Goal: Check status

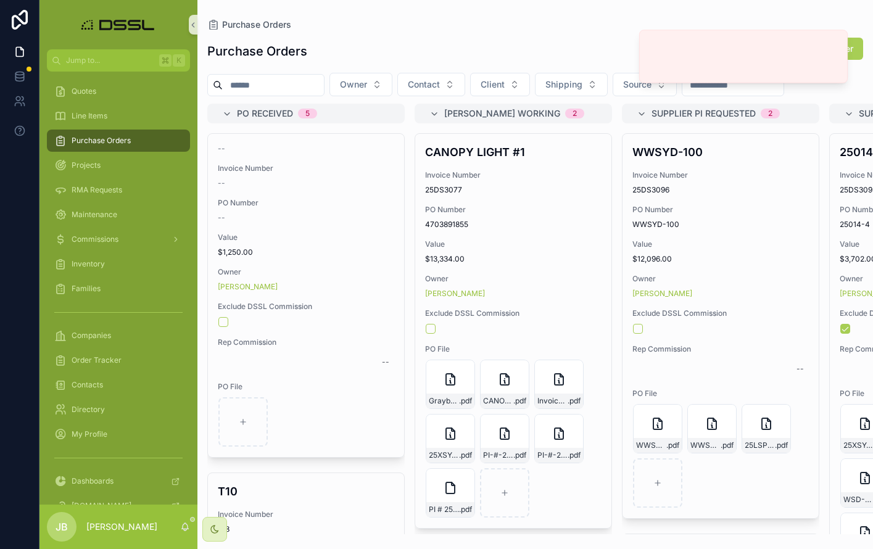
scroll to position [0, 2245]
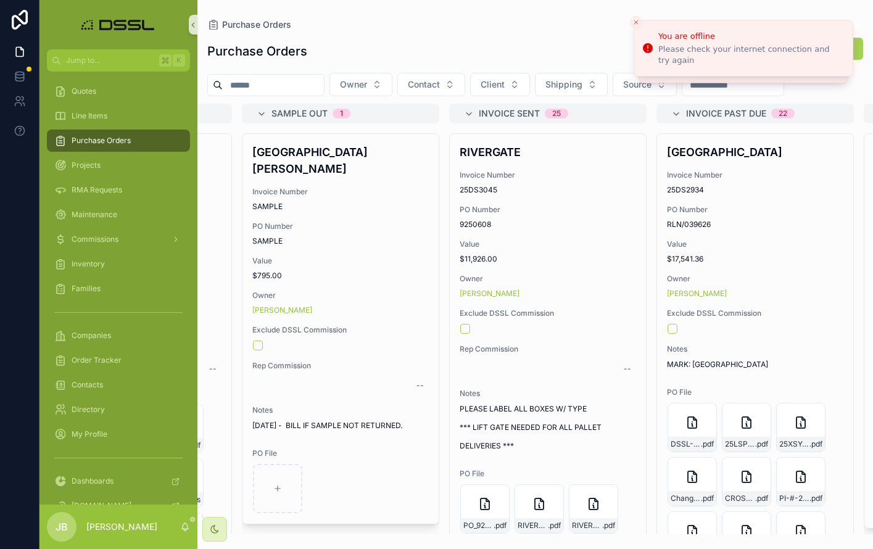
click at [638, 21] on icon "Close toast" at bounding box center [635, 22] width 7 height 7
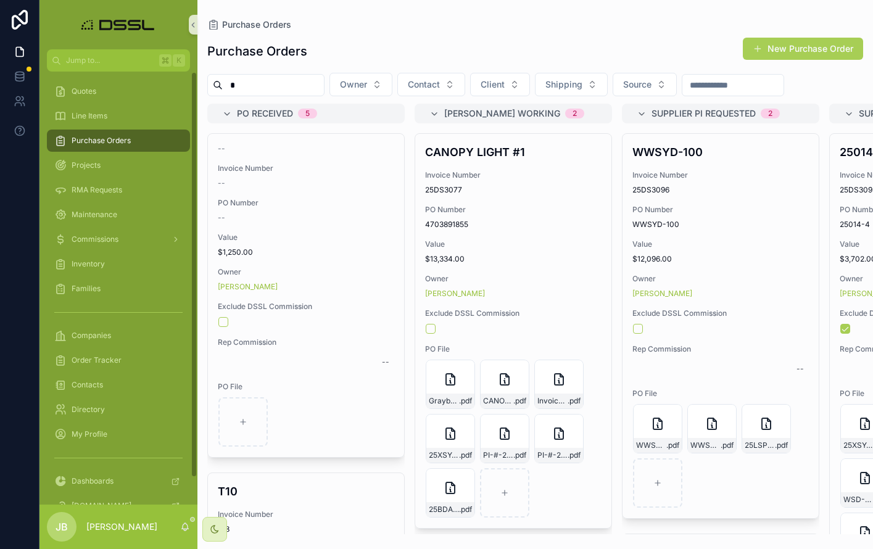
click at [255, 85] on input "*" at bounding box center [273, 84] width 101 height 17
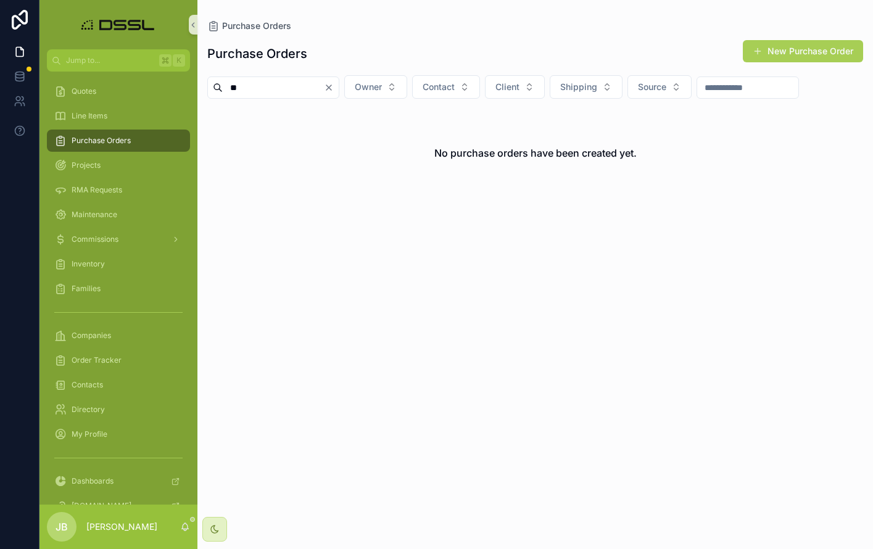
type input "*"
type input "*******"
click at [334, 86] on icon "Clear" at bounding box center [329, 88] width 10 height 10
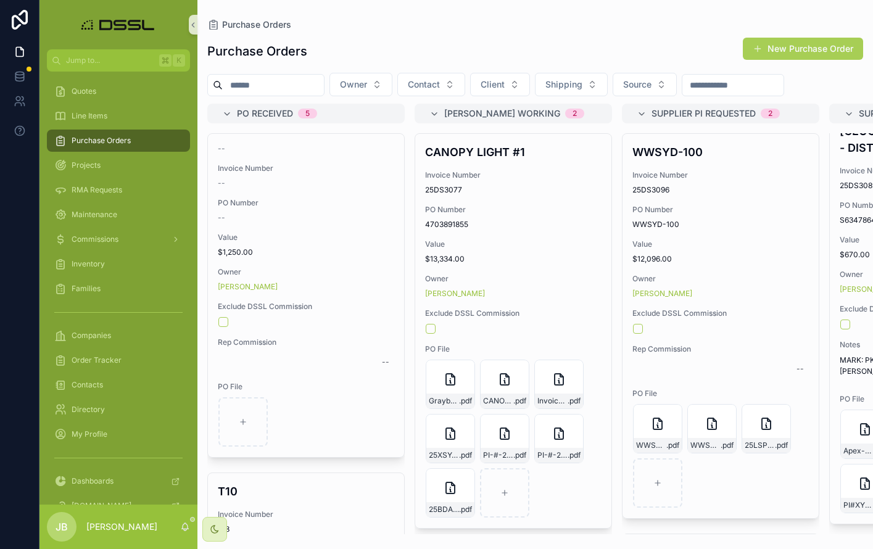
click at [281, 95] on div "scrollable content" at bounding box center [265, 85] width 117 height 22
click at [287, 86] on input "scrollable content" at bounding box center [273, 84] width 101 height 17
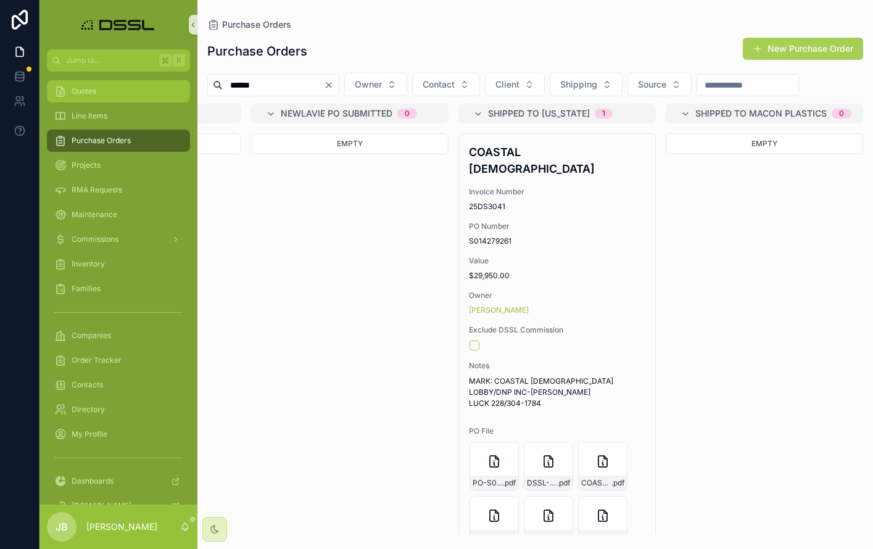
drag, startPoint x: 289, startPoint y: 87, endPoint x: 188, endPoint y: 84, distance: 101.2
click at [188, 84] on div "Jump to... K Quotes Line Items Purchase Orders Projects RMA Requests Maintenanc…" at bounding box center [455, 274] width 833 height 549
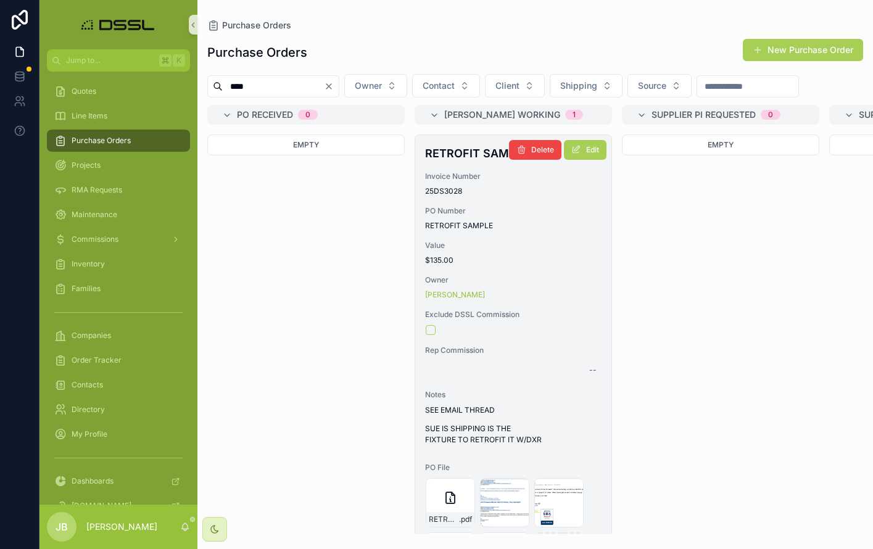
type input "****"
click at [456, 162] on h4 "RETROFIT SAMPLE" at bounding box center [513, 153] width 176 height 17
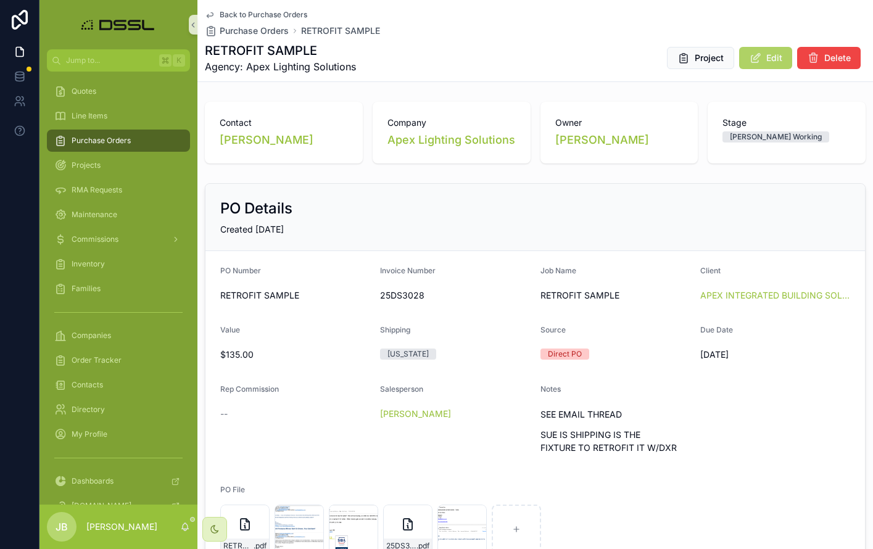
click at [764, 59] on button "Edit" at bounding box center [765, 58] width 53 height 22
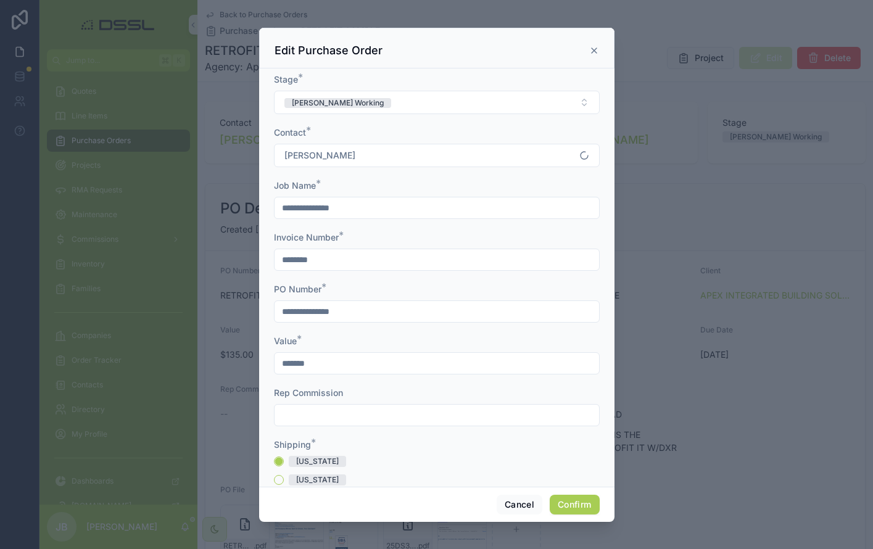
click at [281, 207] on input "**********" at bounding box center [436, 207] width 324 height 17
drag, startPoint x: 495, startPoint y: 204, endPoint x: 286, endPoint y: 200, distance: 209.1
click at [286, 200] on input "**********" at bounding box center [436, 207] width 324 height 17
type input "**********"
drag, startPoint x: 369, startPoint y: 307, endPoint x: 244, endPoint y: 307, distance: 125.2
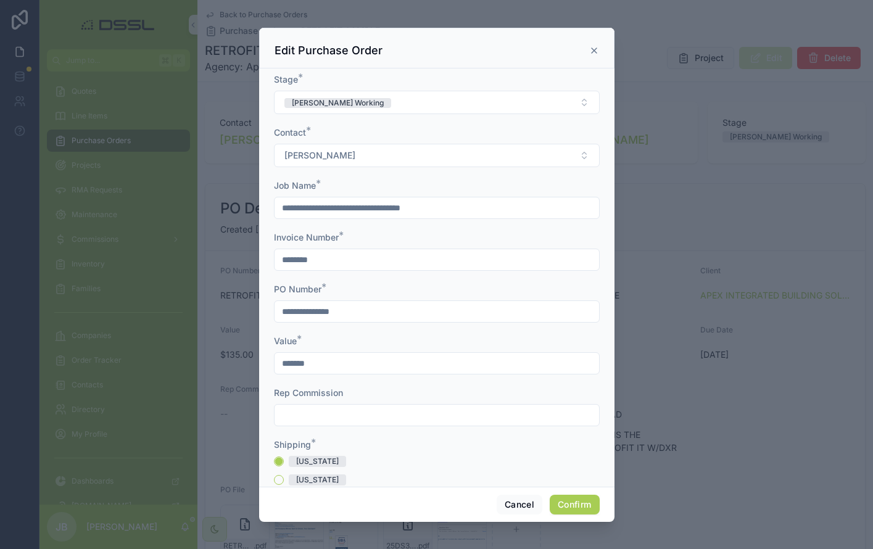
click at [244, 307] on div "**********" at bounding box center [436, 274] width 873 height 549
paste input "**********"
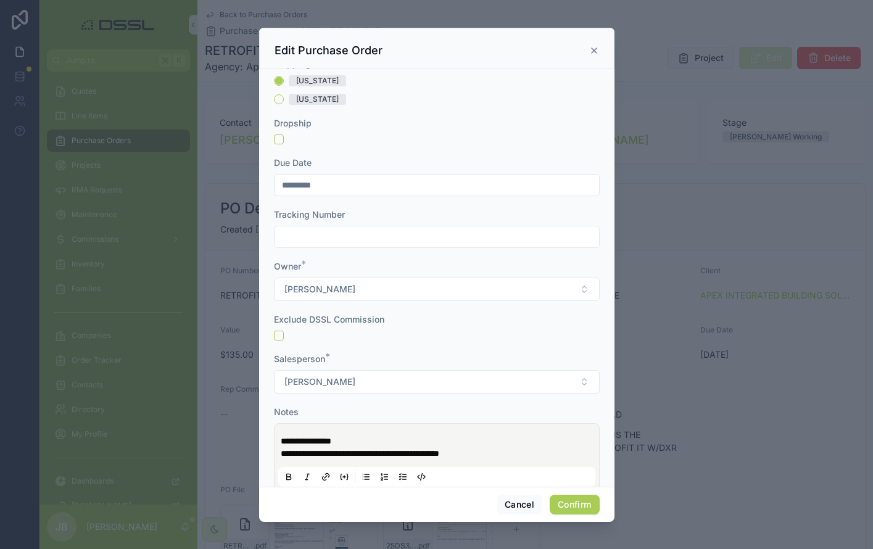
scroll to position [392, 0]
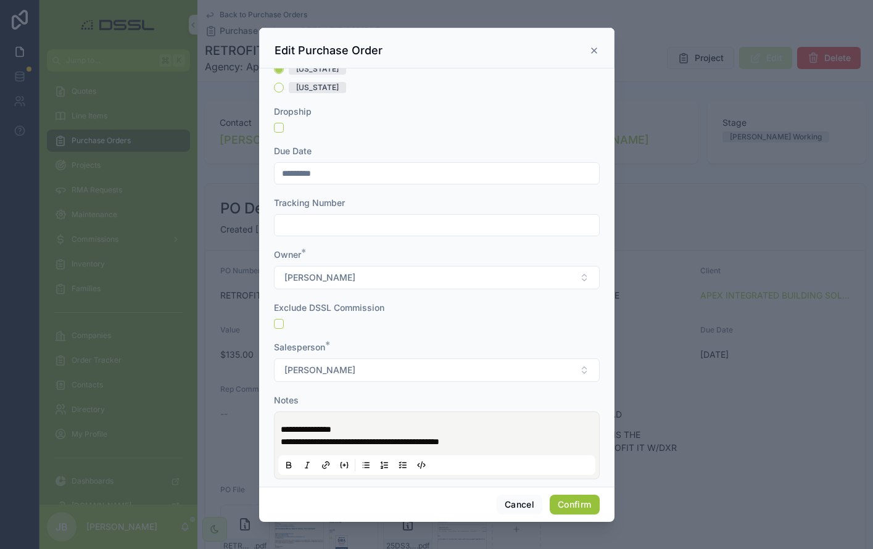
type input "**********"
click at [573, 509] on button "Confirm" at bounding box center [574, 505] width 49 height 20
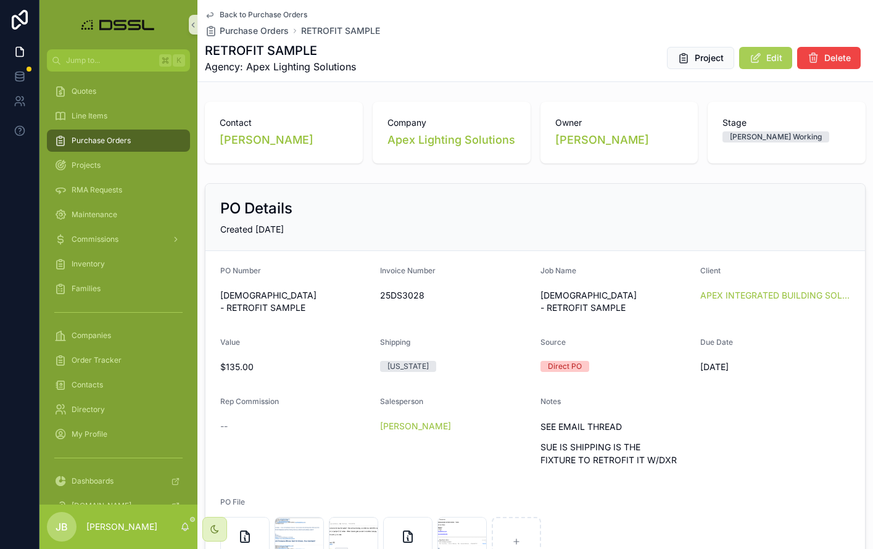
scroll to position [0, 0]
click at [121, 141] on span "Purchase Orders" at bounding box center [101, 141] width 59 height 10
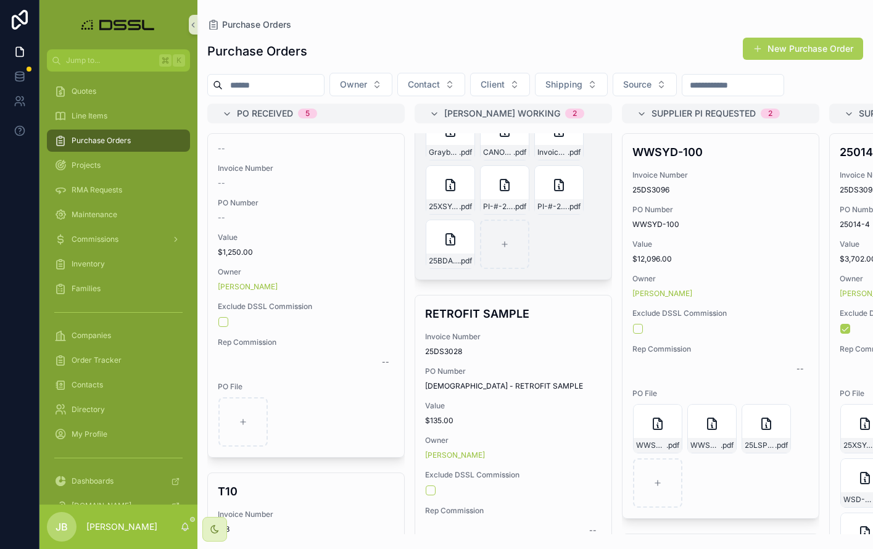
scroll to position [357, 0]
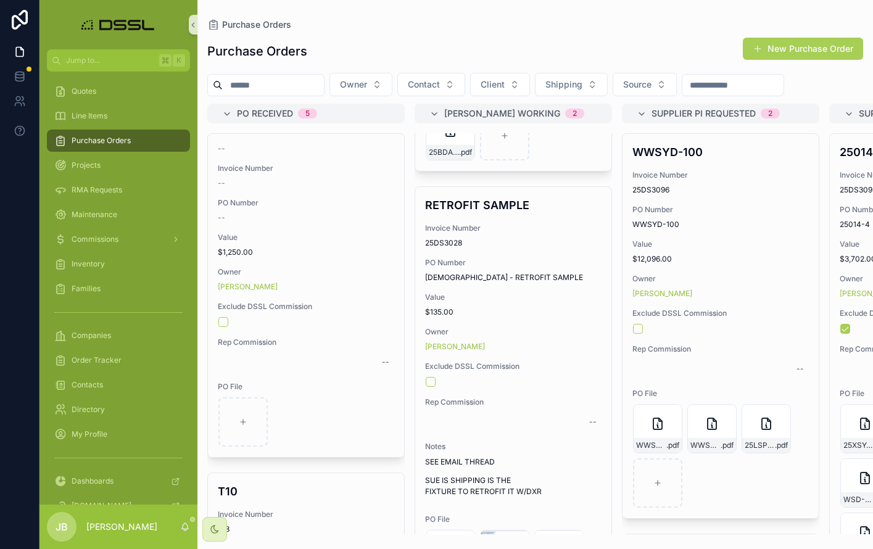
click at [265, 83] on input "scrollable content" at bounding box center [273, 84] width 101 height 17
click at [265, 83] on input "*" at bounding box center [273, 84] width 101 height 17
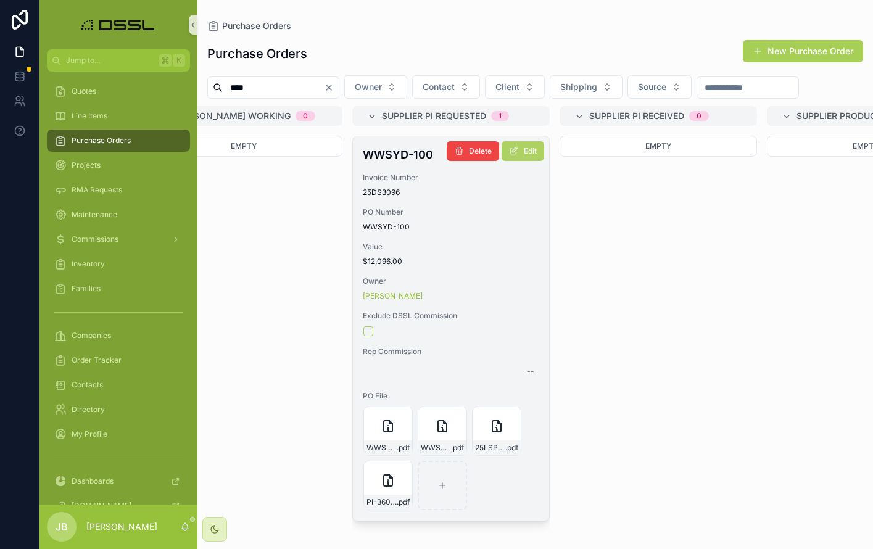
scroll to position [0, 267]
click at [525, 161] on button "Edit" at bounding box center [525, 151] width 43 height 20
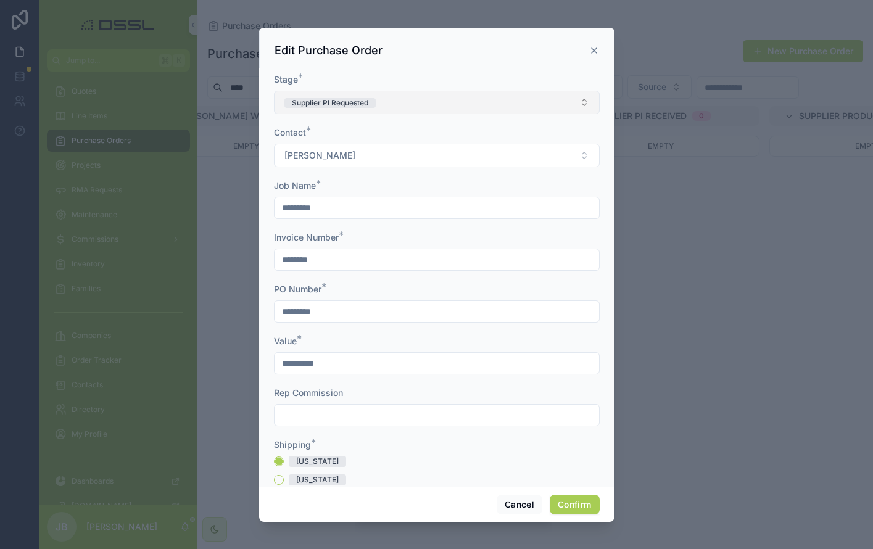
click at [386, 101] on button "Supplier PI Requested" at bounding box center [437, 102] width 326 height 23
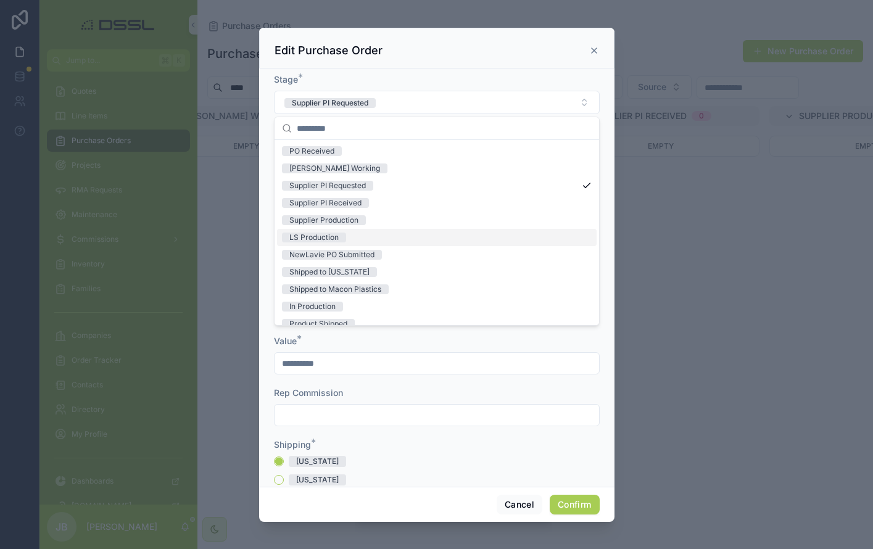
click at [340, 237] on span "LS Production" at bounding box center [314, 238] width 64 height 10
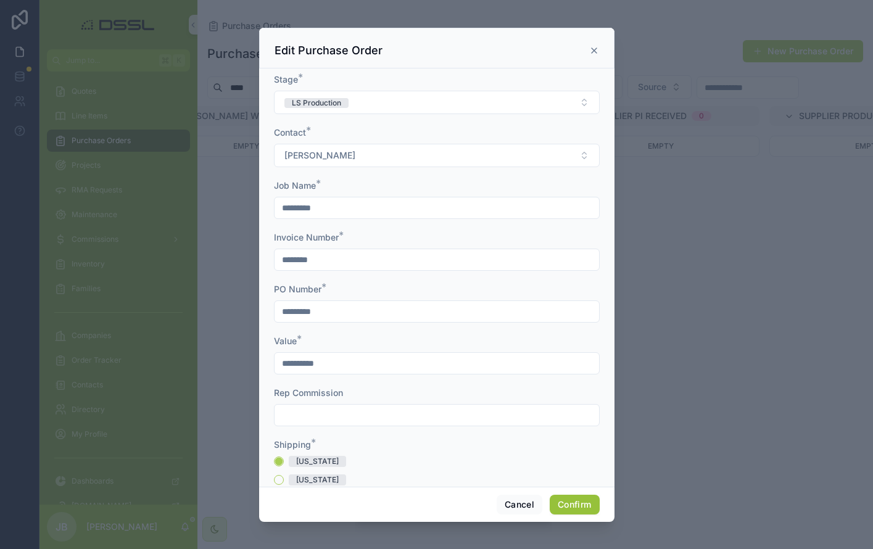
click at [577, 507] on button "Confirm" at bounding box center [574, 505] width 49 height 20
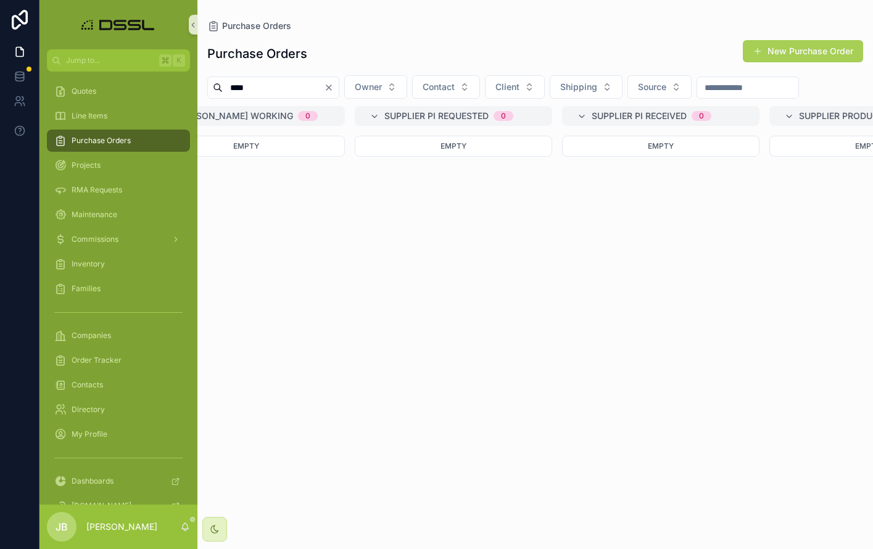
drag, startPoint x: 241, startPoint y: 88, endPoint x: 202, endPoint y: 88, distance: 38.9
click at [202, 88] on div "**** Owner Contact Client Shipping Source" at bounding box center [534, 86] width 675 height 23
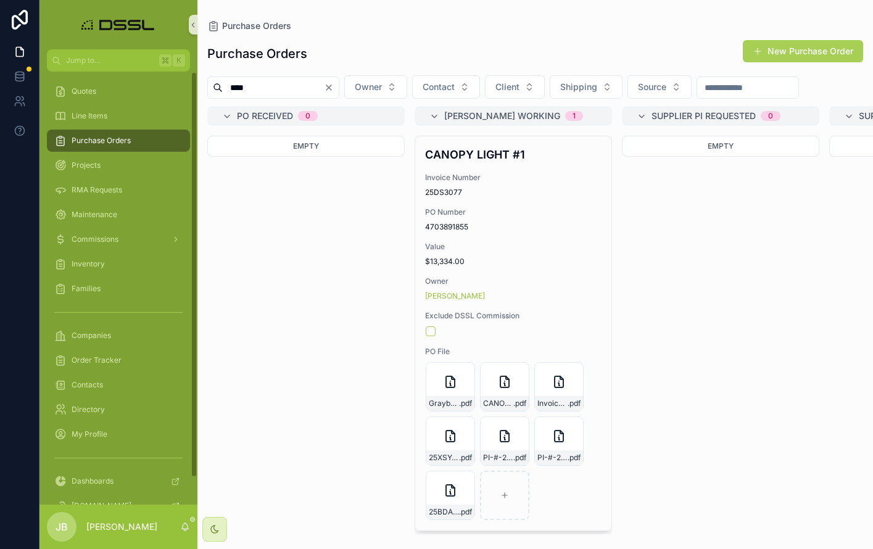
drag, startPoint x: 216, startPoint y: 91, endPoint x: 194, endPoint y: 92, distance: 21.6
click at [194, 92] on div "Jump to... K Quotes Line Items Purchase Orders Projects RMA Requests Maintenanc…" at bounding box center [455, 274] width 833 height 549
type input "*"
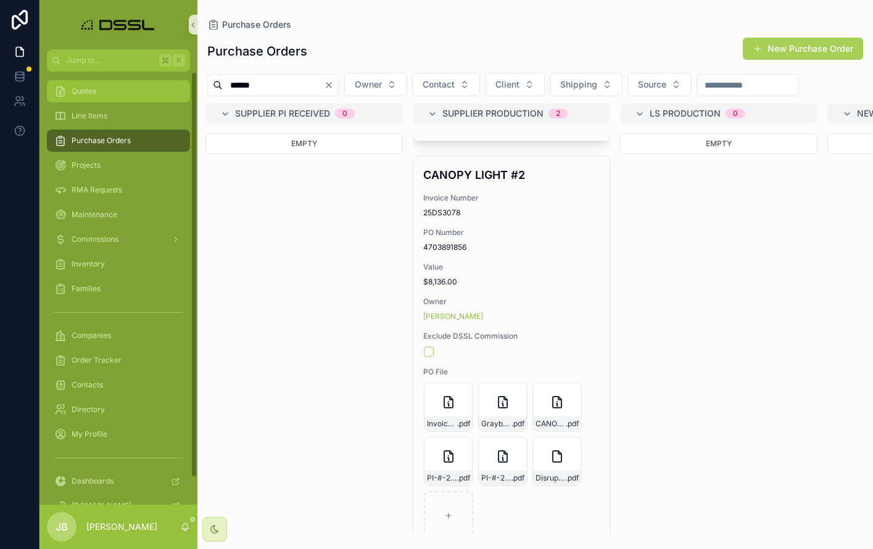
drag, startPoint x: 275, startPoint y: 85, endPoint x: 166, endPoint y: 86, distance: 109.2
click at [166, 86] on div "Jump to... K Quotes Line Items Purchase Orders Projects RMA Requests Maintenanc…" at bounding box center [455, 274] width 833 height 549
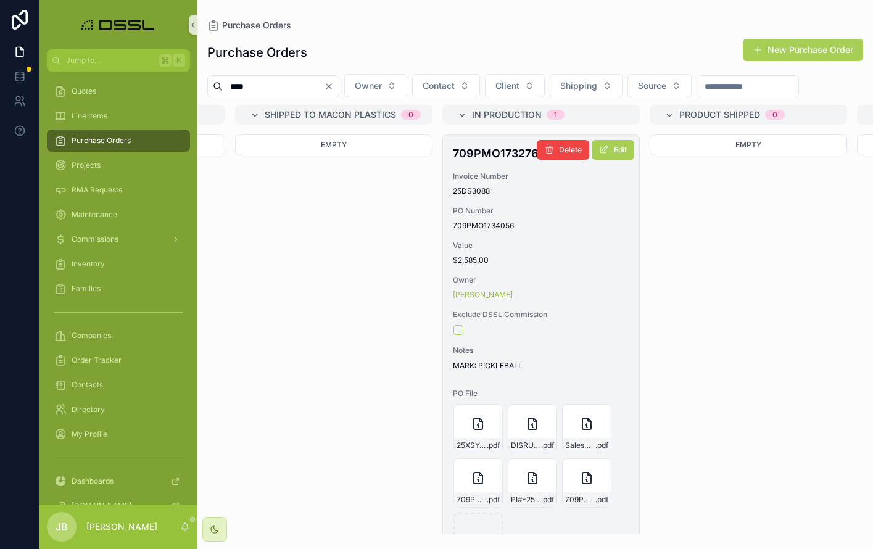
scroll to position [0, 1637]
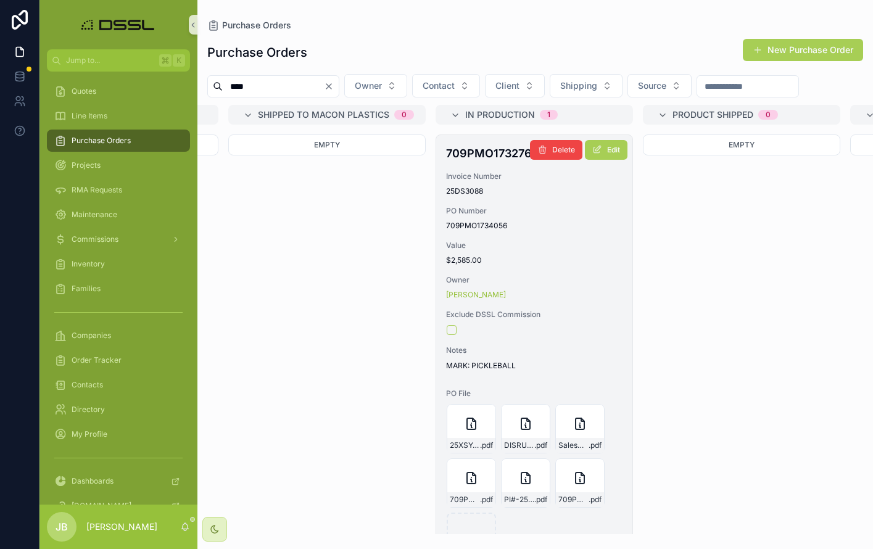
type input "****"
click at [482, 162] on h4 "709PMO1732762" at bounding box center [534, 153] width 176 height 17
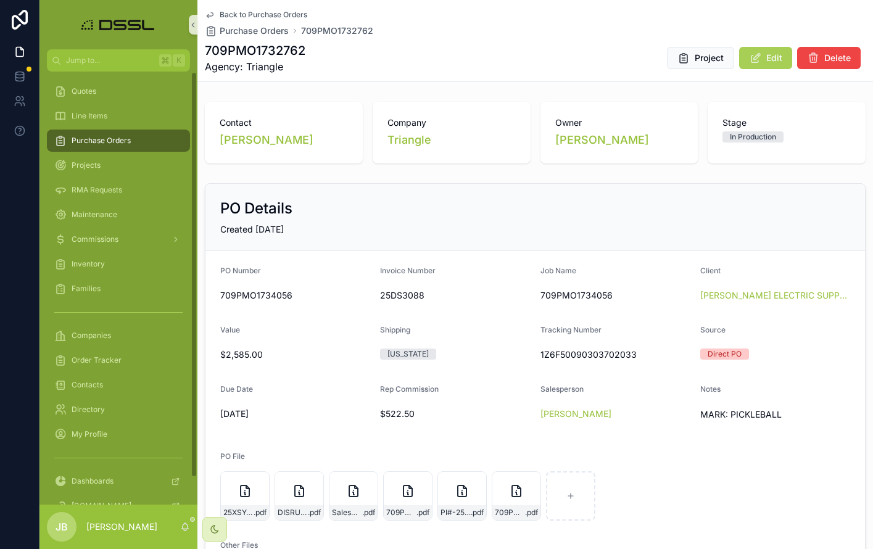
scroll to position [8, 0]
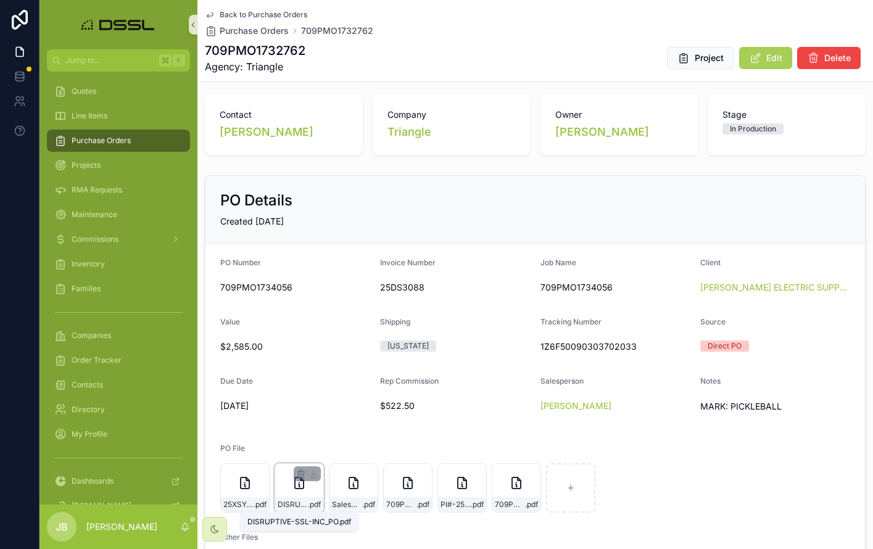
click at [308, 505] on span ".pdf" at bounding box center [314, 505] width 13 height 10
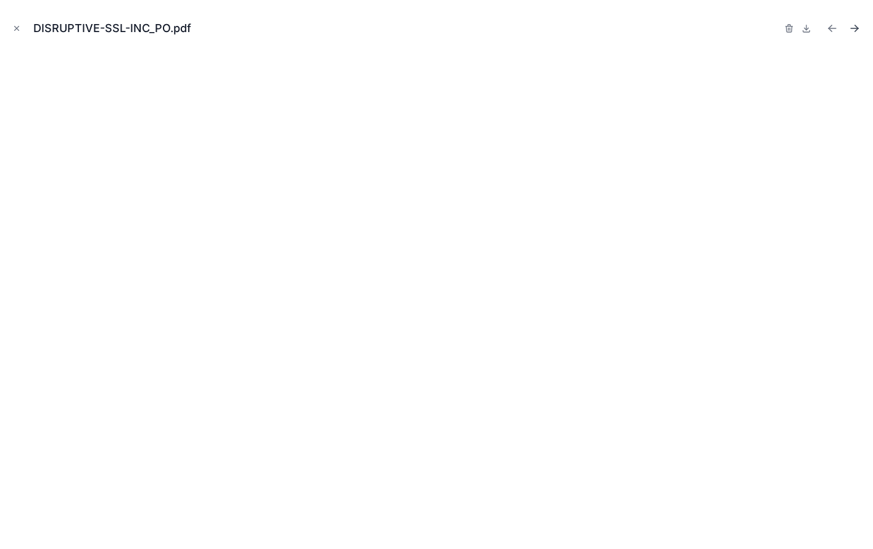
click at [858, 31] on icon "Next file" at bounding box center [854, 28] width 12 height 12
click at [829, 30] on icon "Previous file" at bounding box center [829, 29] width 3 height 3
click at [15, 28] on icon "Close modal" at bounding box center [16, 28] width 9 height 9
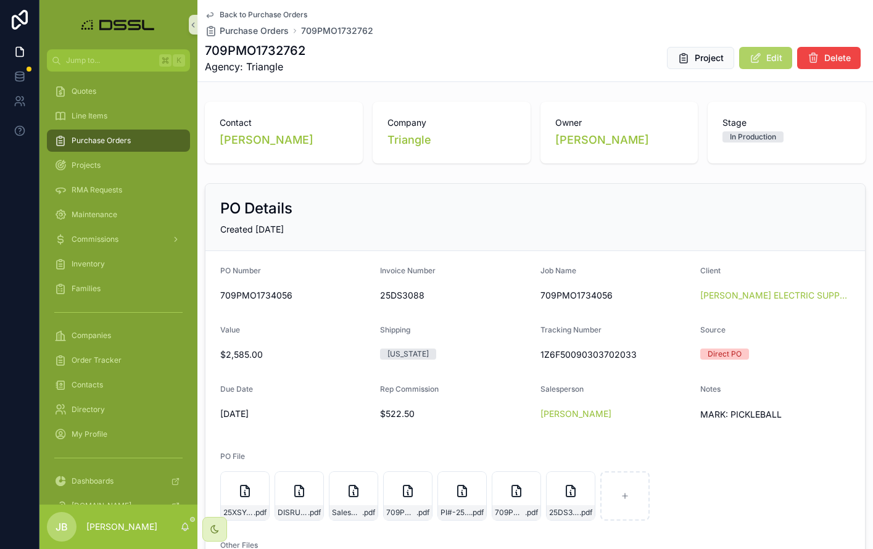
click at [778, 57] on span "Edit" at bounding box center [774, 58] width 16 height 12
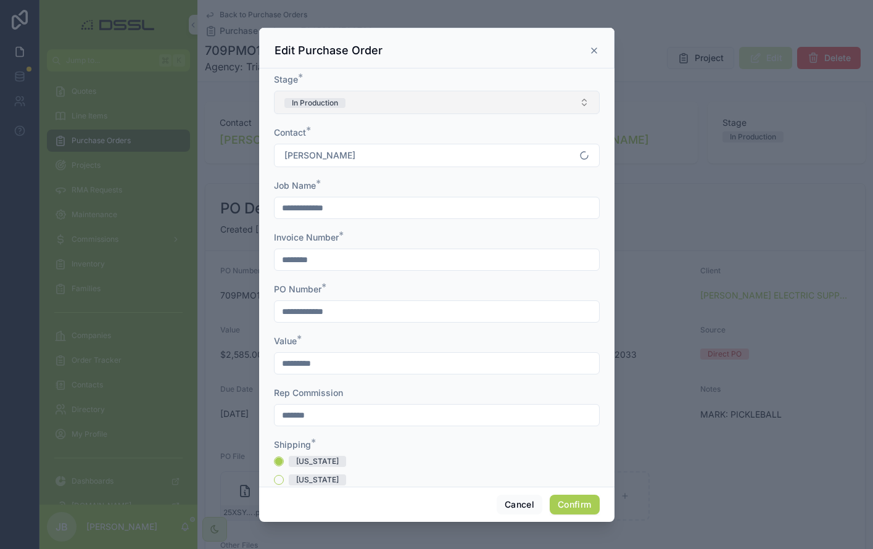
click at [408, 107] on button "In Production" at bounding box center [437, 102] width 326 height 23
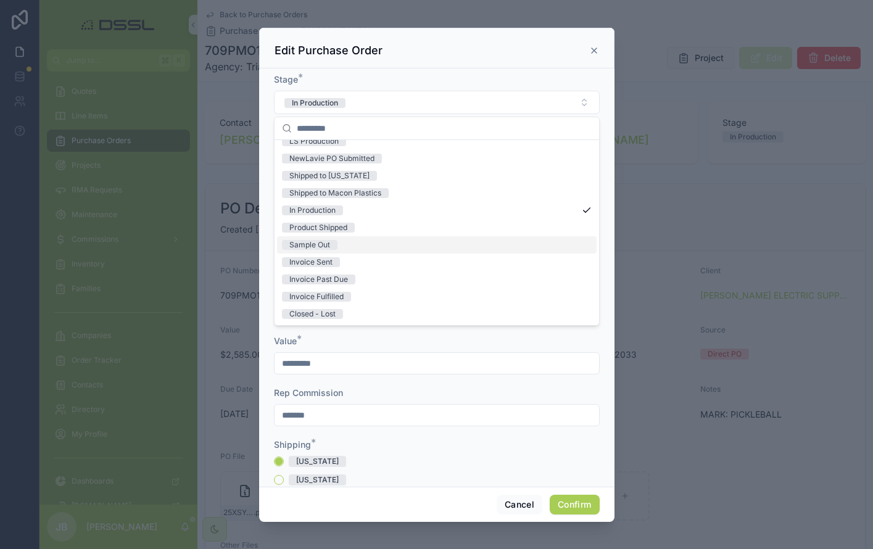
scroll to position [96, 0]
click at [318, 261] on div "Invoice Sent" at bounding box center [310, 262] width 43 height 10
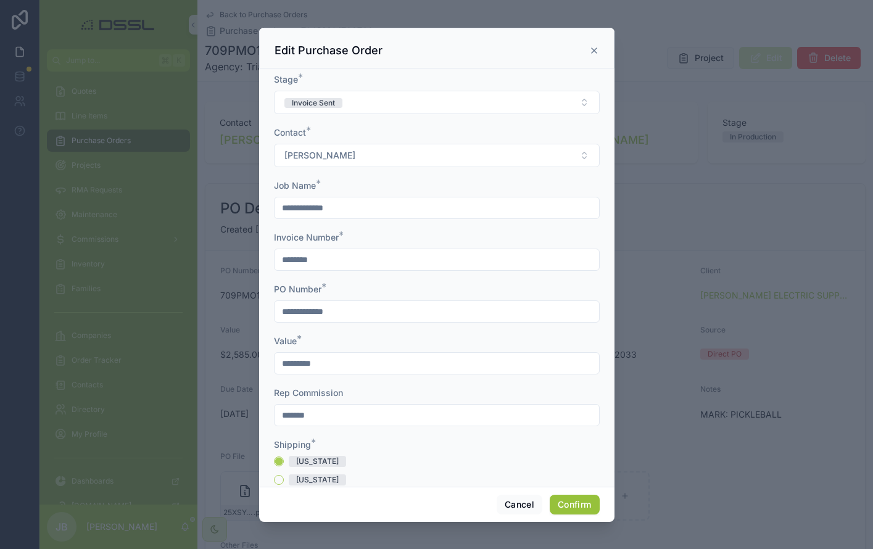
click at [573, 503] on button "Confirm" at bounding box center [574, 505] width 49 height 20
